Goal: Information Seeking & Learning: Find specific fact

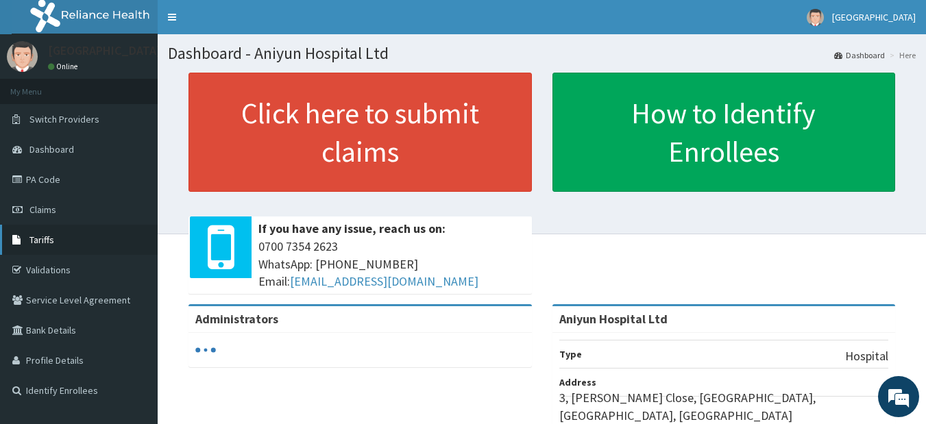
click at [64, 242] on link "Tariffs" at bounding box center [79, 240] width 158 height 30
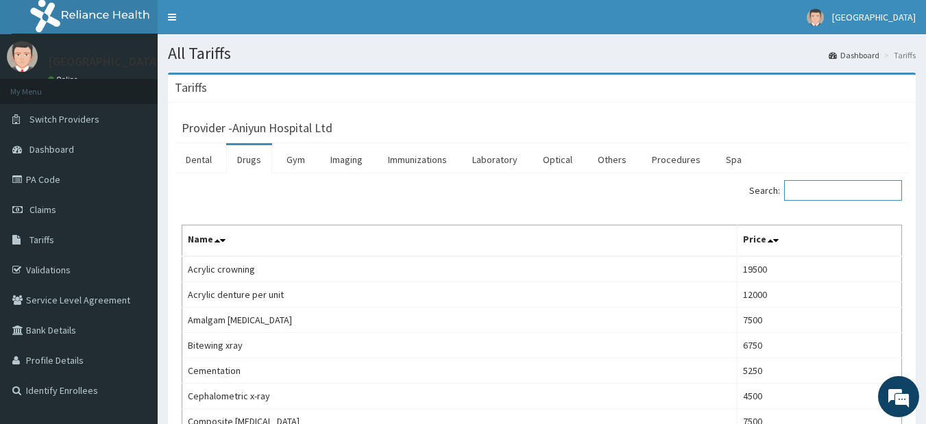
click at [837, 199] on input "Search:" at bounding box center [843, 190] width 118 height 21
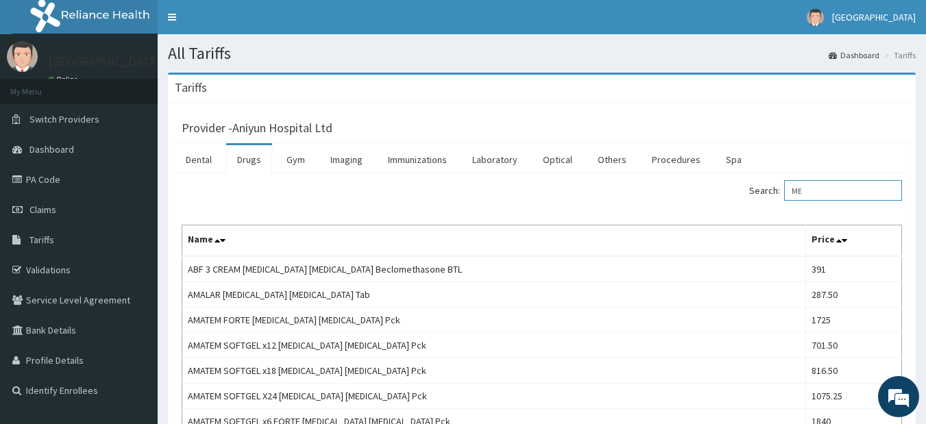
type input "M"
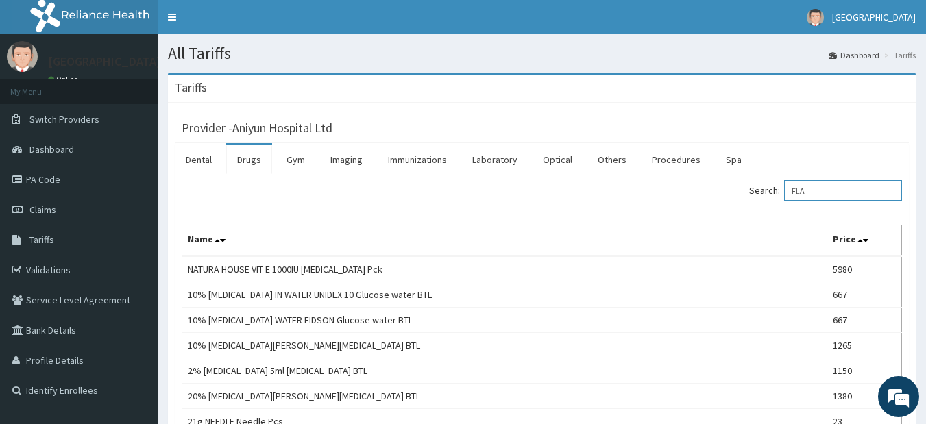
type input "FLA"
click at [259, 173] on link "Drugs" at bounding box center [249, 159] width 46 height 29
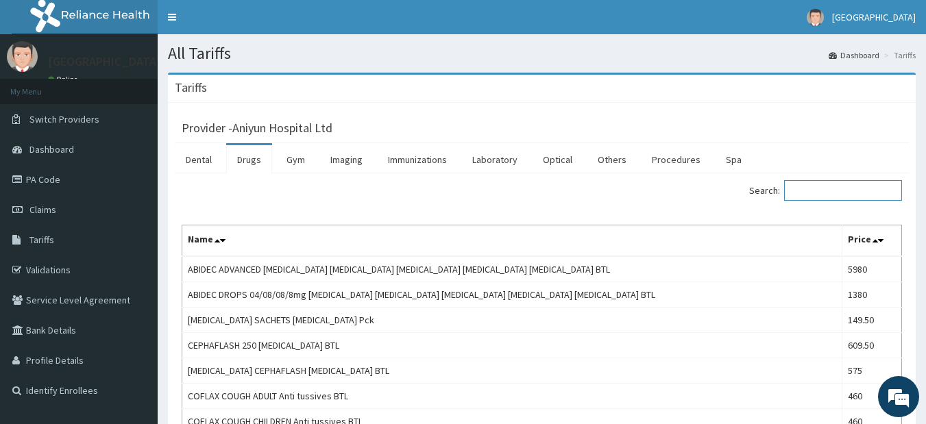
click at [830, 193] on input "Search:" at bounding box center [843, 190] width 118 height 21
type input "FLAGYL"
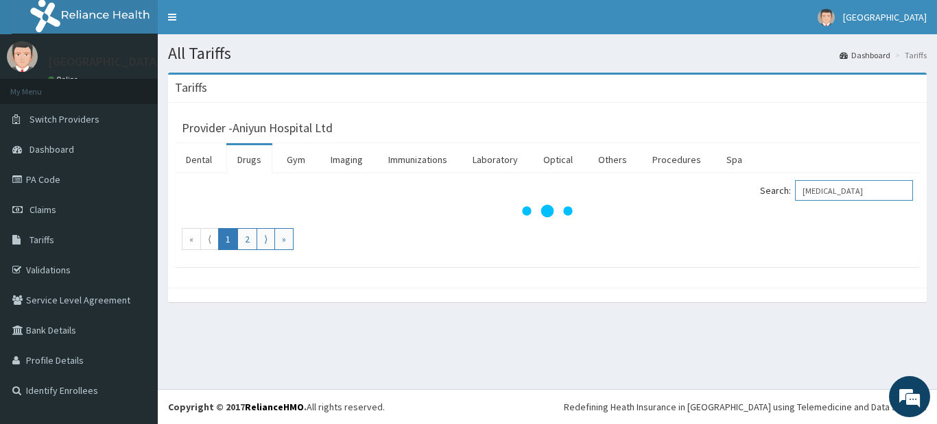
drag, startPoint x: 865, startPoint y: 196, endPoint x: 758, endPoint y: 202, distance: 106.4
click at [758, 202] on div "Search: FLAGYL" at bounding box center [734, 192] width 355 height 24
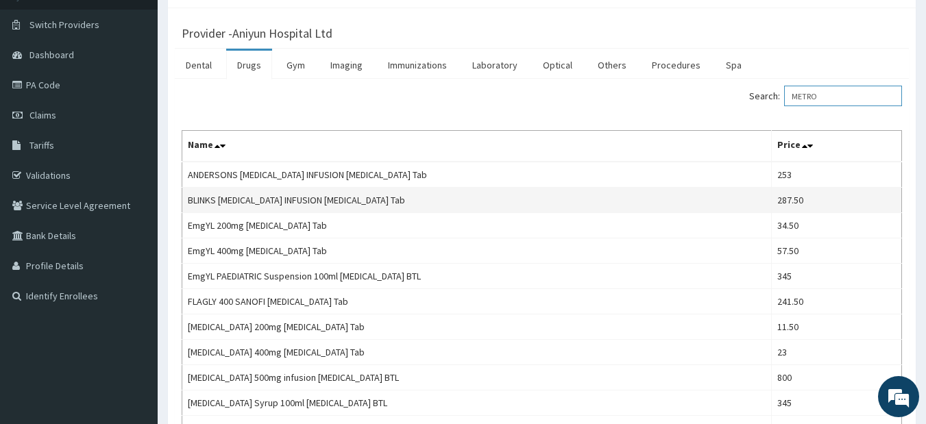
scroll to position [69, 0]
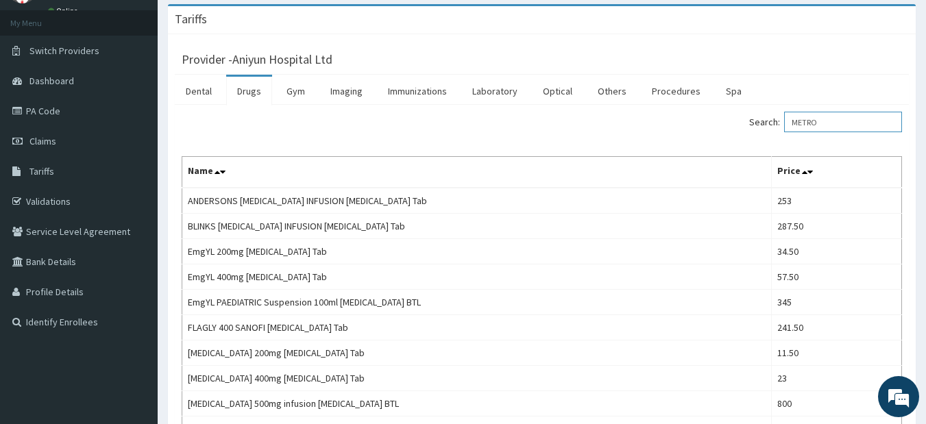
type input "METRO"
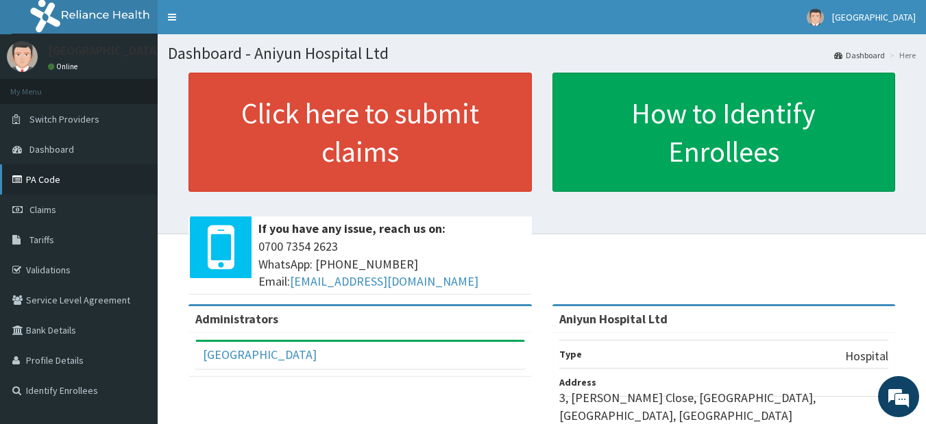
click at [57, 178] on link "PA Code" at bounding box center [79, 180] width 158 height 30
click at [70, 182] on link "PA Code" at bounding box center [79, 180] width 158 height 30
click at [75, 184] on link "PA Code" at bounding box center [79, 180] width 158 height 30
click at [62, 212] on link "Claims" at bounding box center [79, 210] width 158 height 30
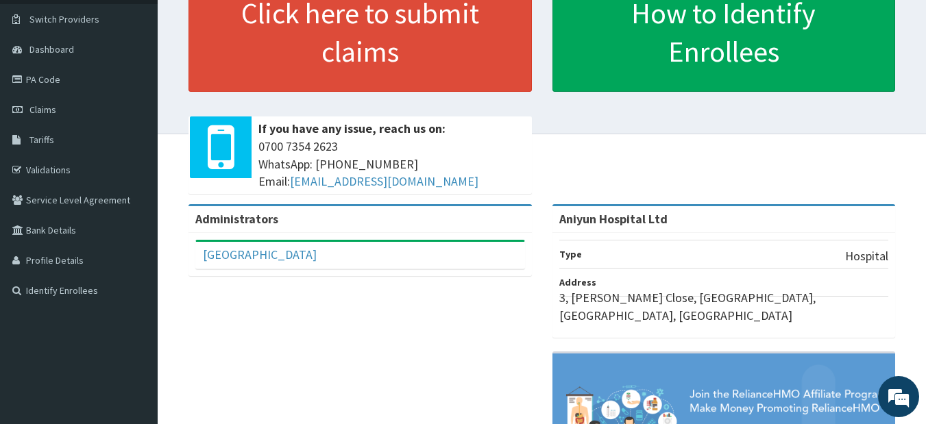
scroll to position [89, 0]
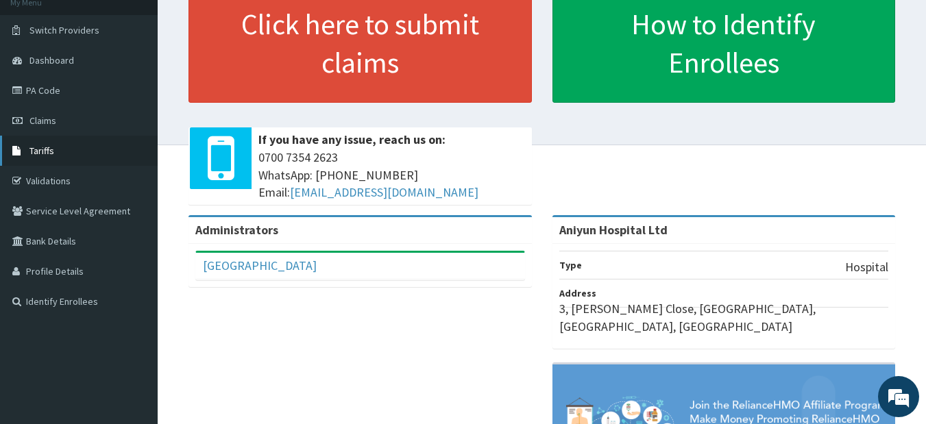
click at [86, 159] on link "Tariffs" at bounding box center [79, 151] width 158 height 30
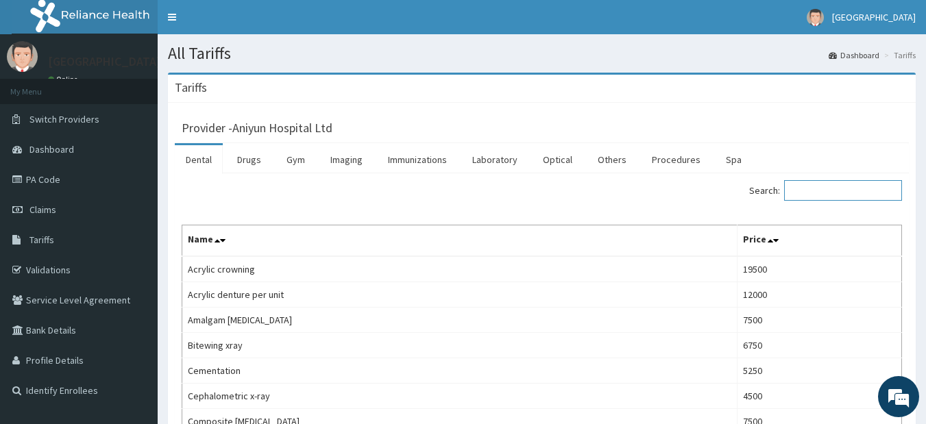
click at [813, 193] on input "Search:" at bounding box center [843, 190] width 118 height 21
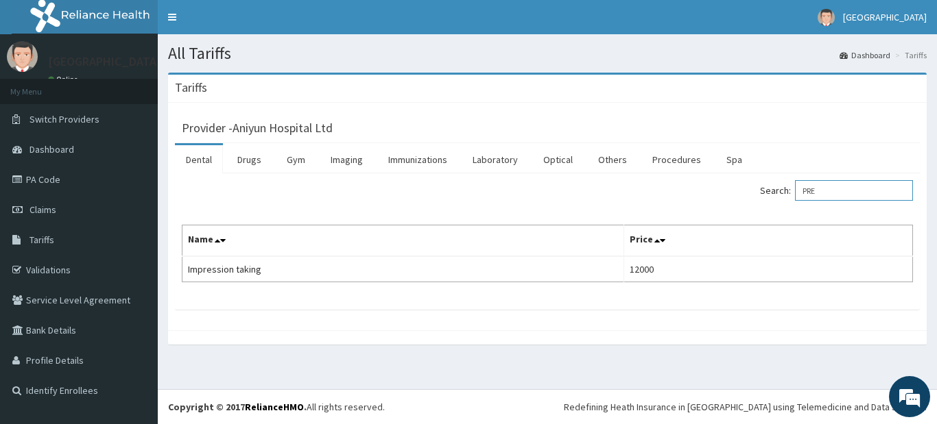
type input "PRE"
